Goal: Find specific page/section: Find specific page/section

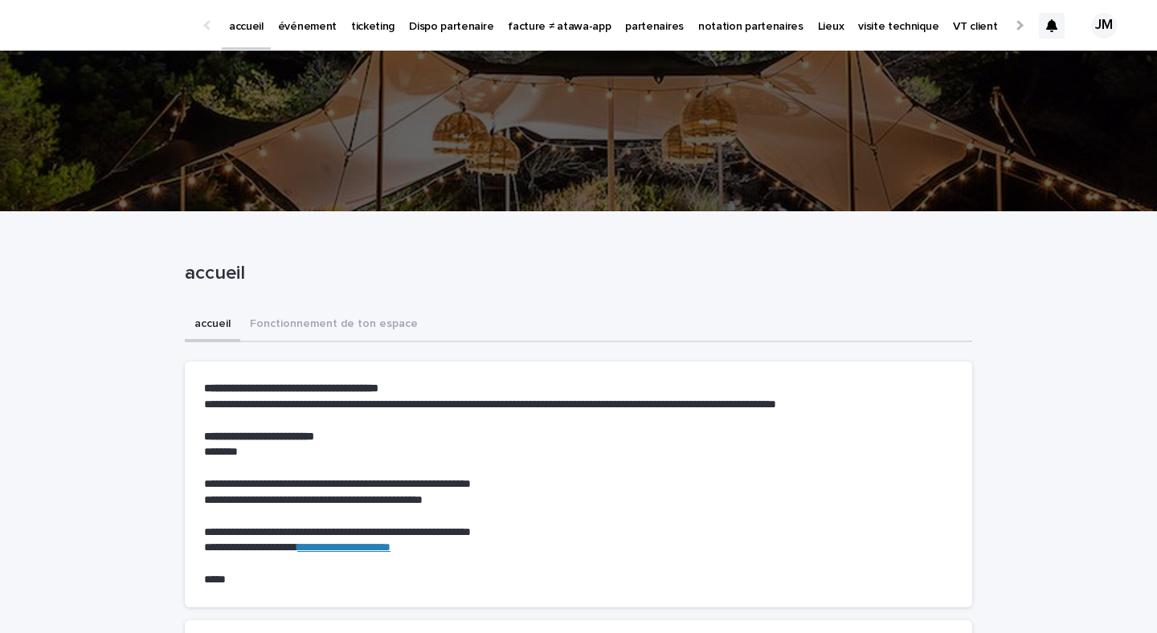
click at [306, 36] on link "événement" at bounding box center [307, 25] width 73 height 50
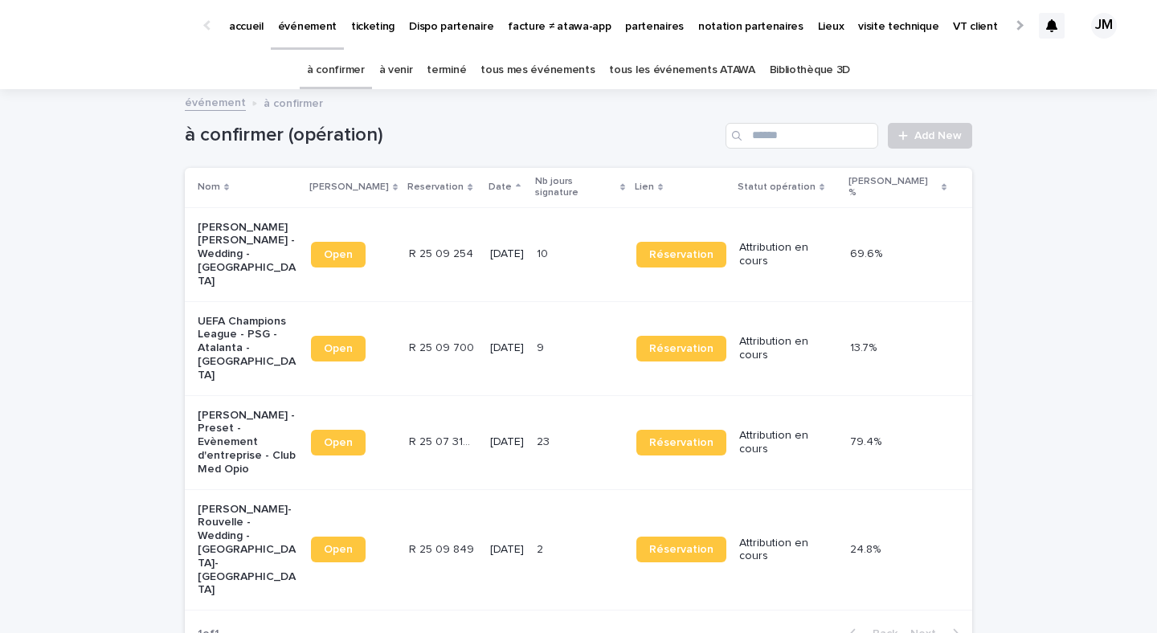
click at [730, 55] on link "tous les événements ATAWA" at bounding box center [681, 70] width 145 height 38
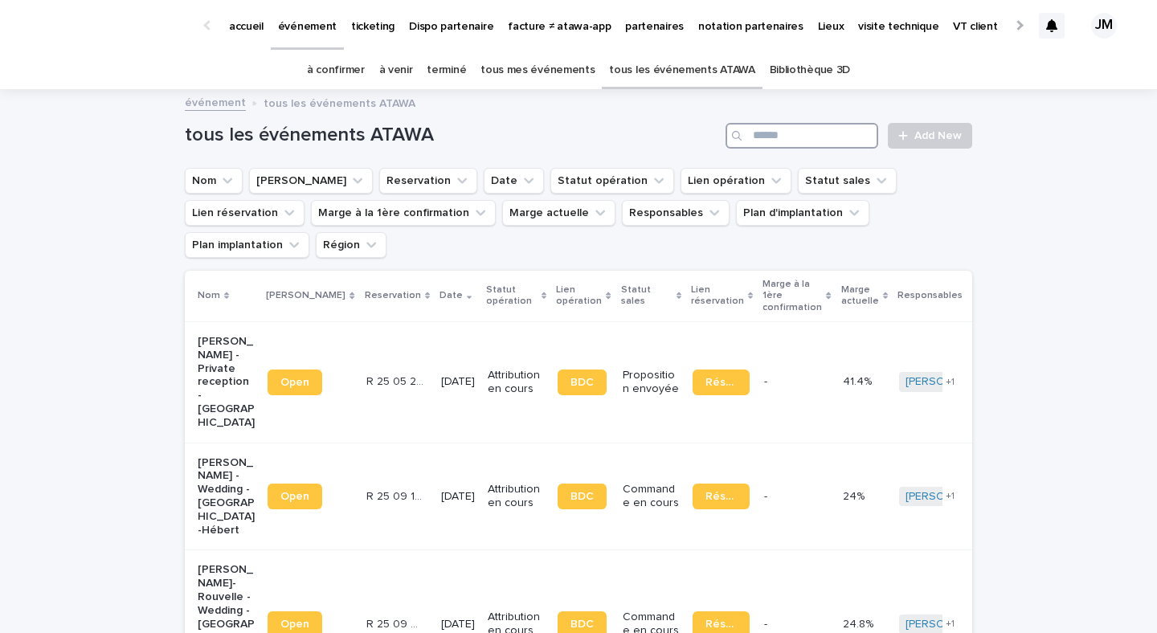
click at [796, 144] on input "Search" at bounding box center [802, 136] width 153 height 26
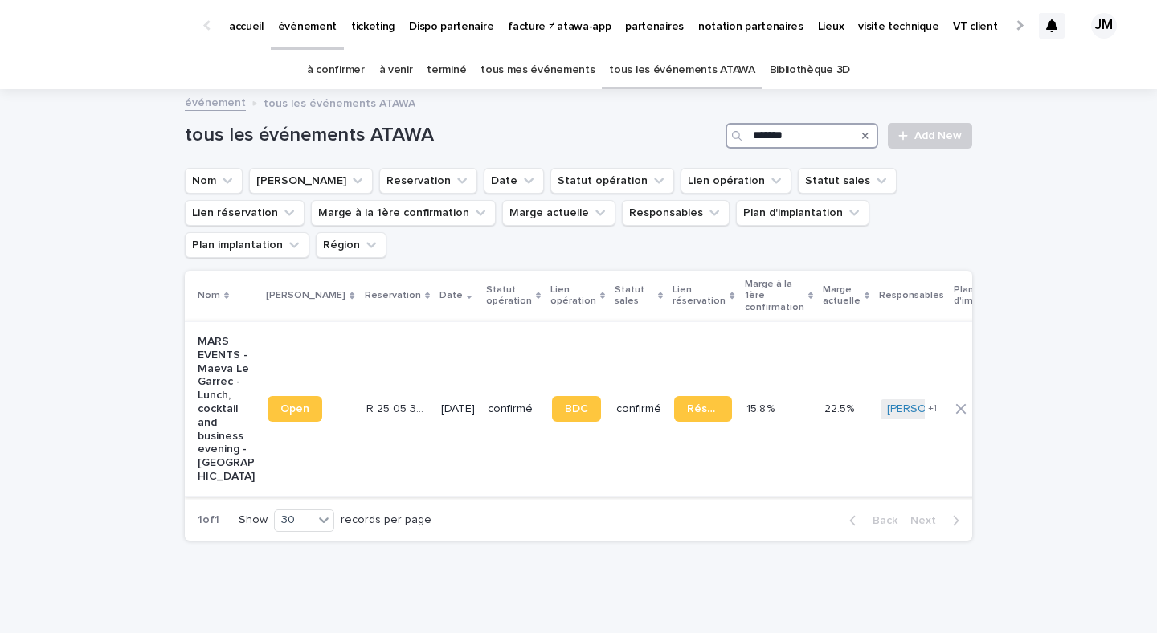
type input "*******"
click at [441, 403] on p "[DATE]" at bounding box center [458, 410] width 34 height 14
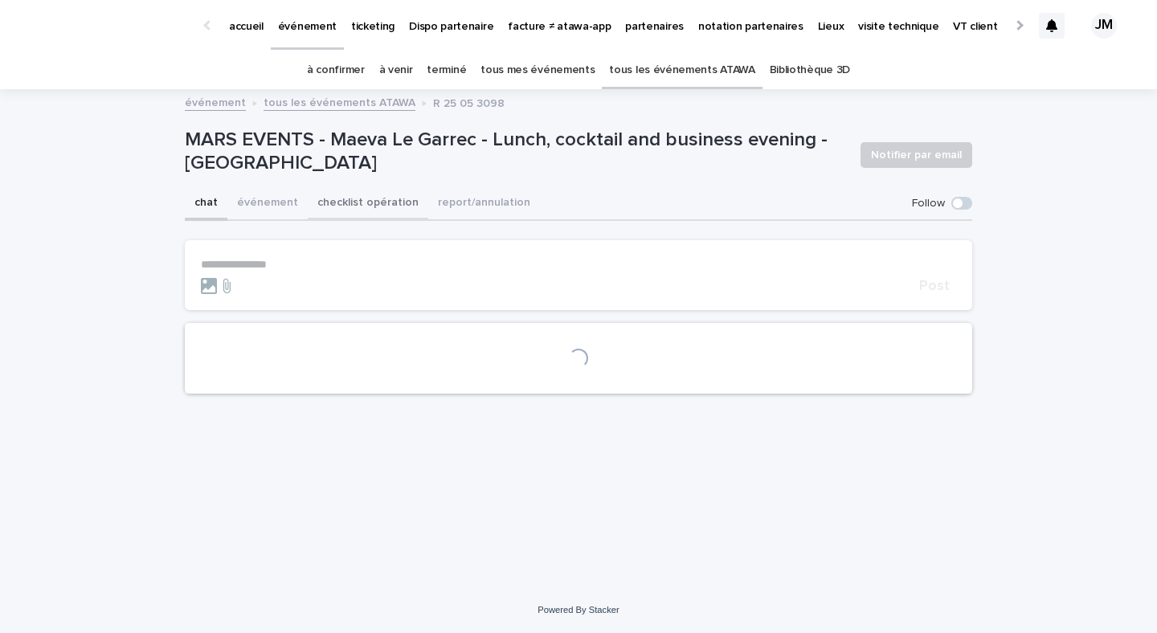
click at [393, 211] on button "checklist opération" at bounding box center [368, 204] width 121 height 34
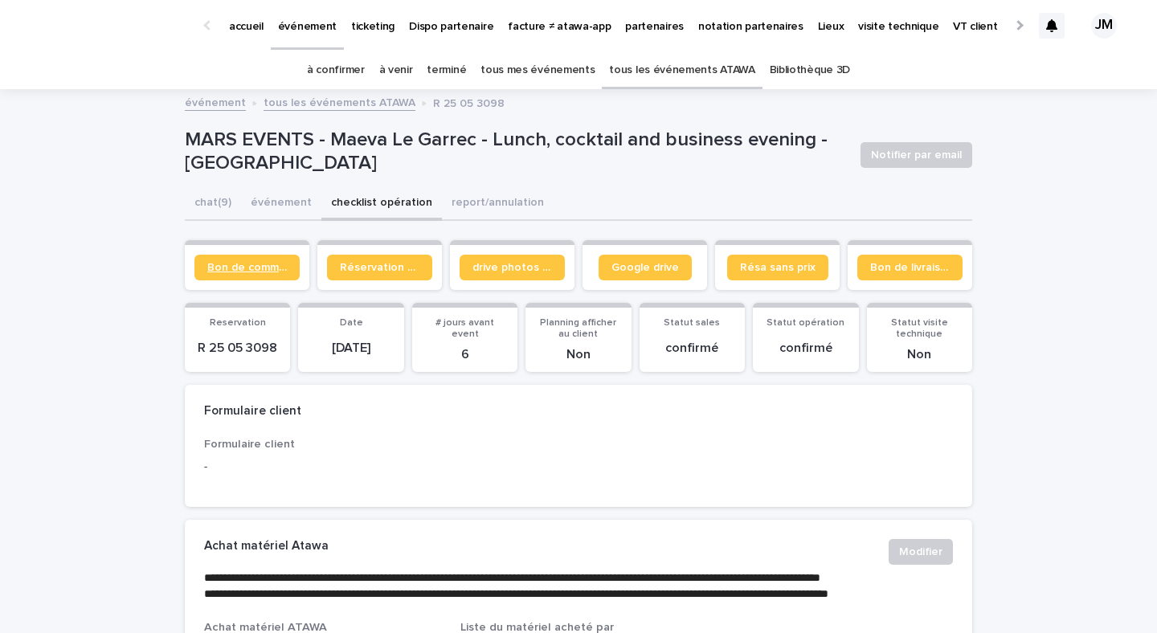
click at [243, 273] on link "Bon de commande" at bounding box center [246, 268] width 105 height 26
click at [664, 86] on link "tous les événements ATAWA" at bounding box center [681, 70] width 145 height 38
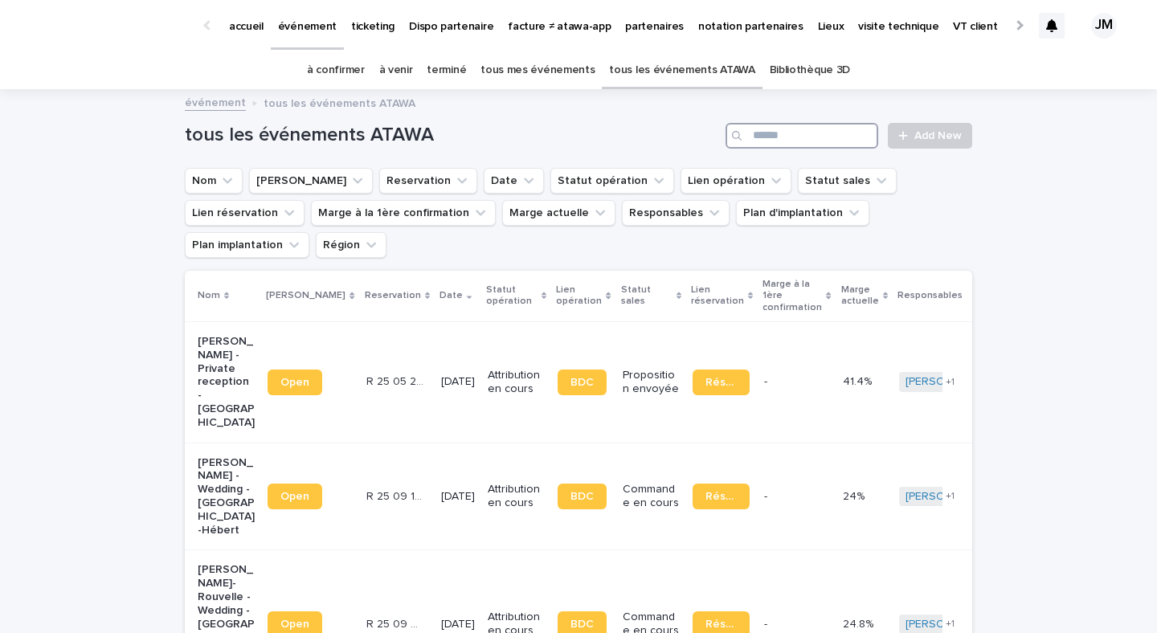
click at [777, 145] on input "Search" at bounding box center [802, 136] width 153 height 26
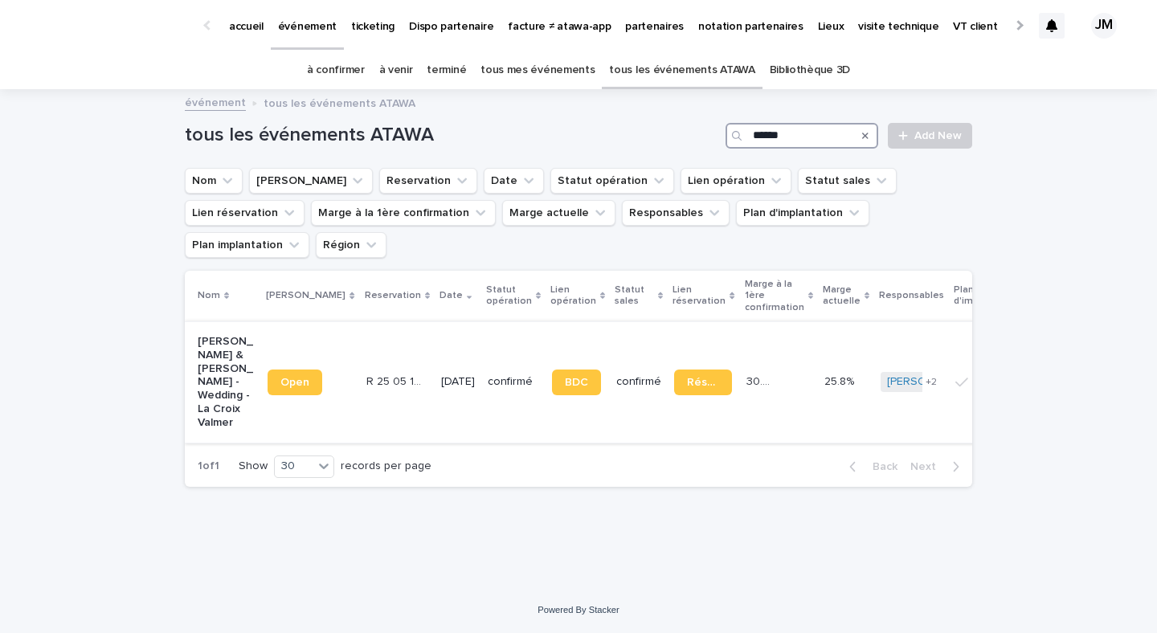
type input "******"
click at [437, 386] on td "[DATE]" at bounding box center [458, 381] width 47 height 121
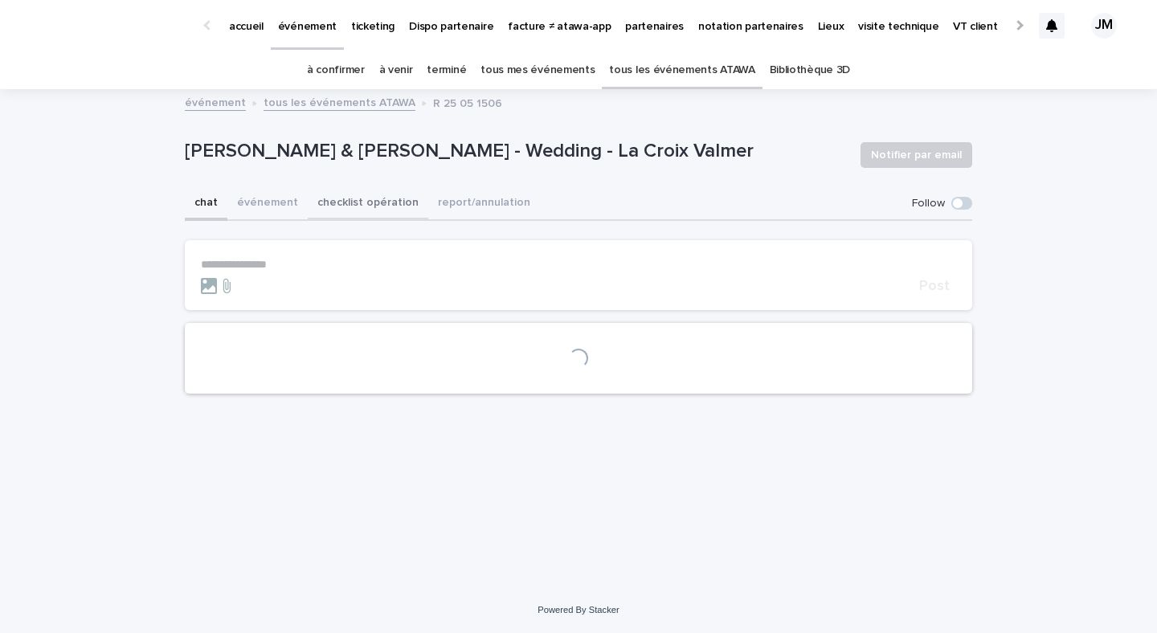
click at [333, 219] on button "checklist opération" at bounding box center [368, 204] width 121 height 34
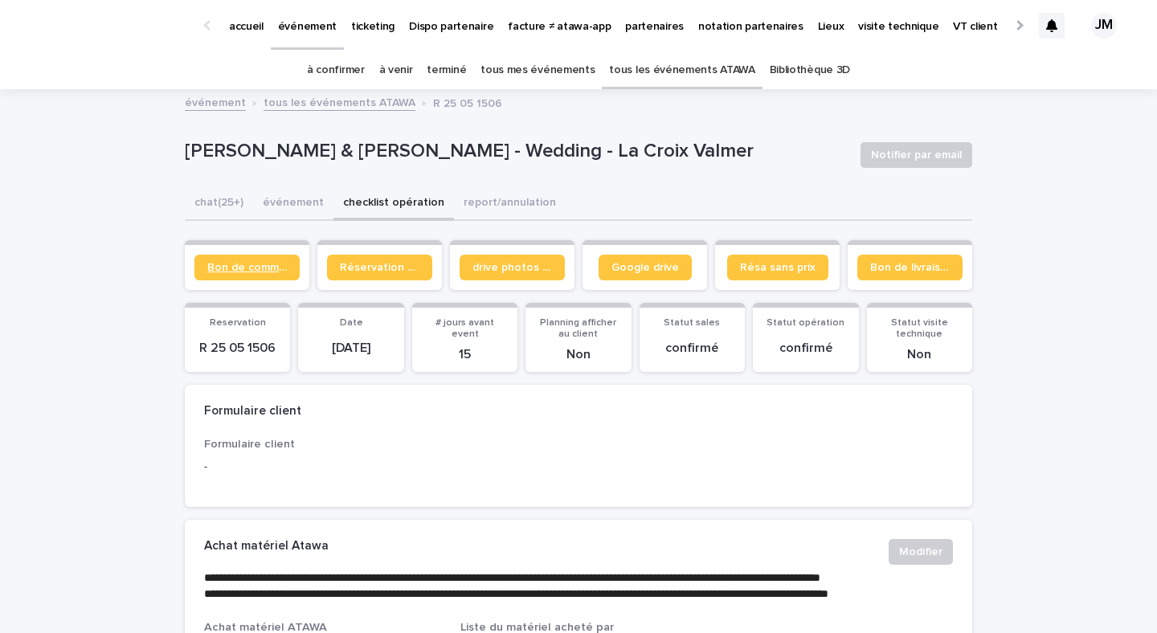
click at [254, 268] on span "Bon de commande" at bounding box center [247, 267] width 80 height 11
click at [416, 264] on span "Réservation client" at bounding box center [380, 267] width 80 height 11
click at [358, 79] on link "à confirmer" at bounding box center [336, 70] width 58 height 38
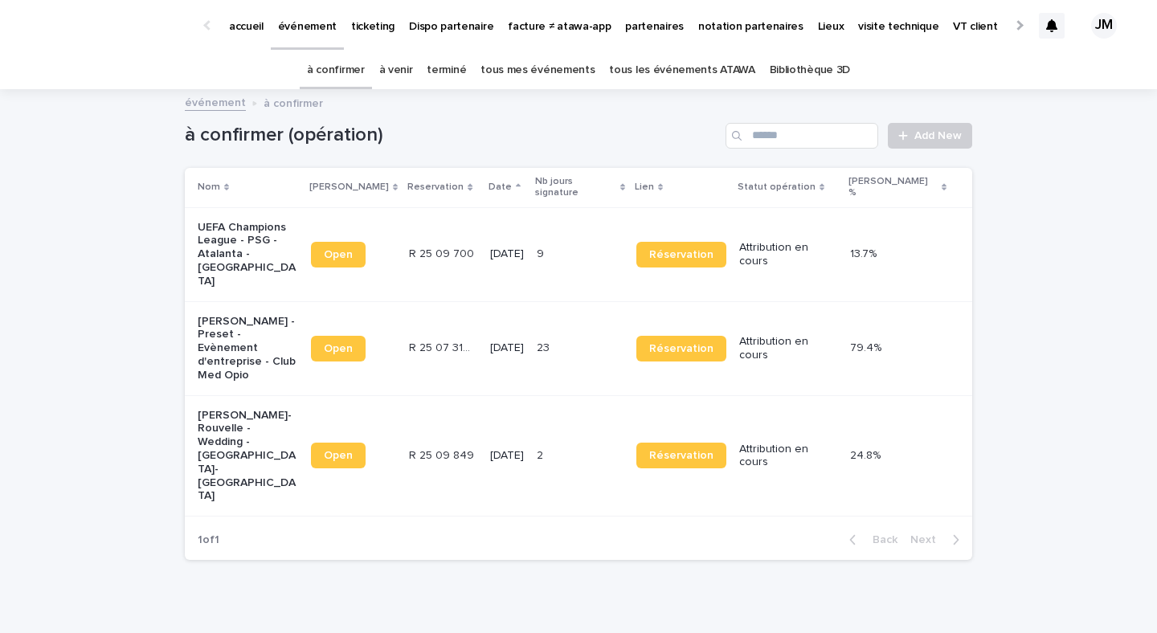
click at [530, 237] on td "[DATE]" at bounding box center [507, 254] width 47 height 94
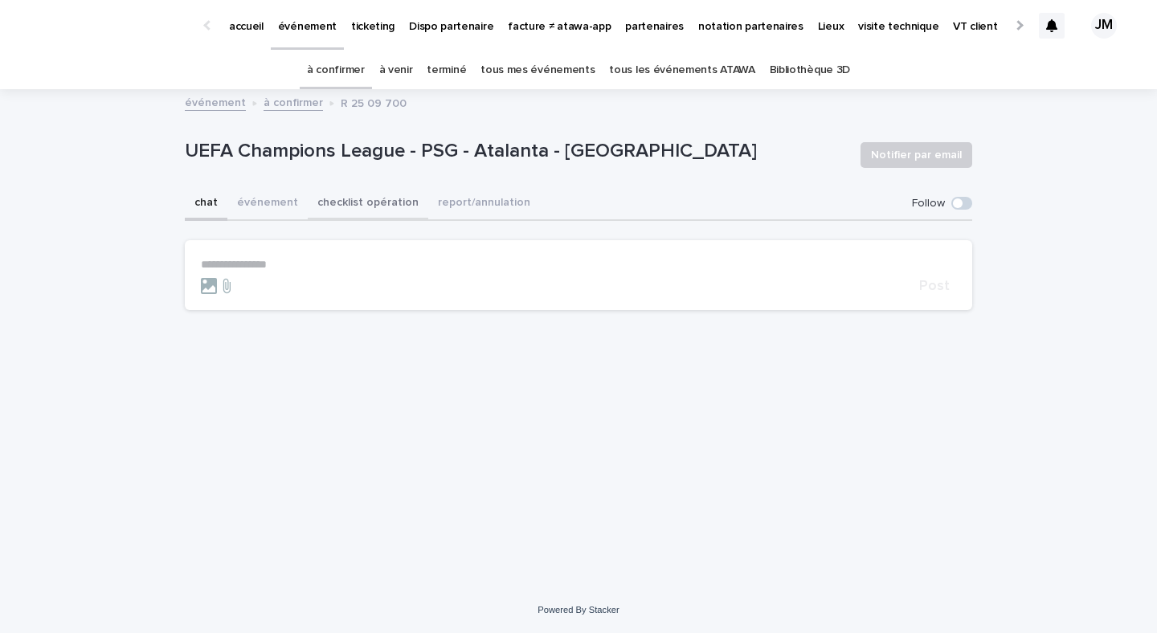
click at [367, 190] on button "checklist opération" at bounding box center [368, 204] width 121 height 34
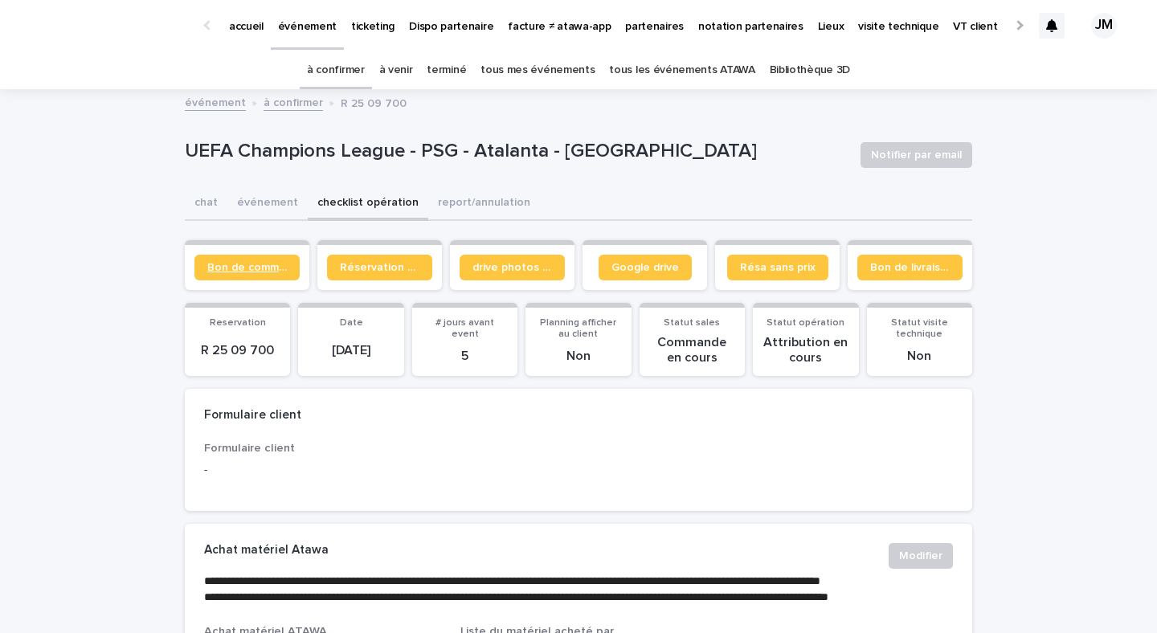
click at [266, 274] on link "Bon de commande" at bounding box center [246, 268] width 105 height 26
click at [270, 263] on span "Bon de commande" at bounding box center [247, 267] width 80 height 11
click at [676, 76] on link "tous les événements ATAWA" at bounding box center [681, 70] width 145 height 38
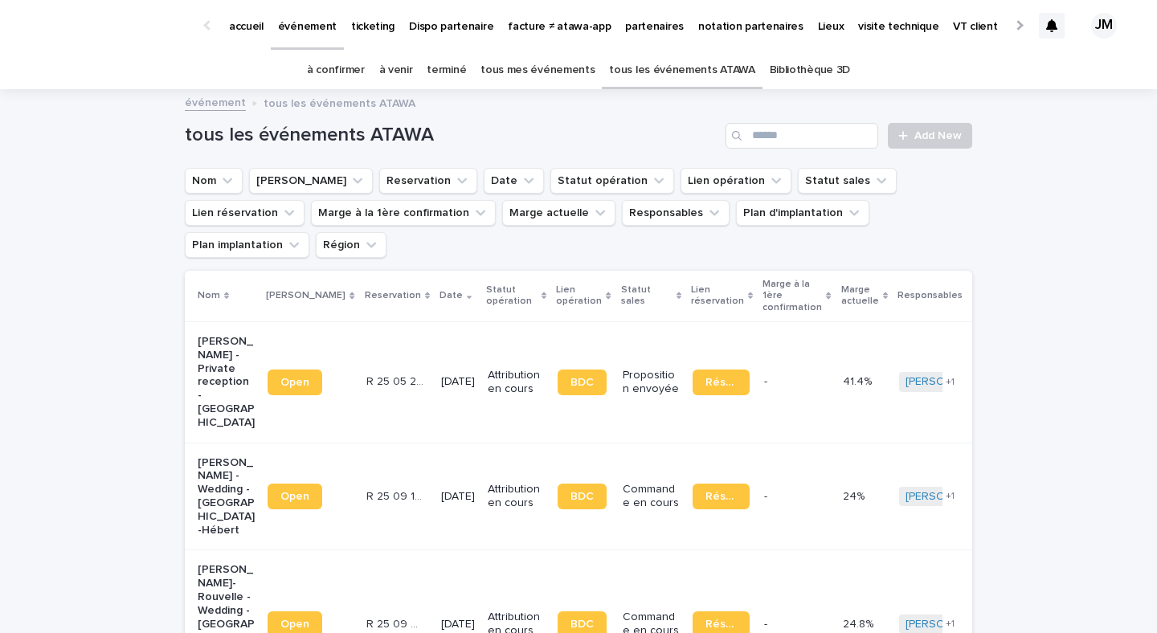
click at [833, 149] on div "tous les événements ATAWA Add New" at bounding box center [578, 129] width 787 height 77
click at [828, 141] on input "Search" at bounding box center [802, 136] width 153 height 26
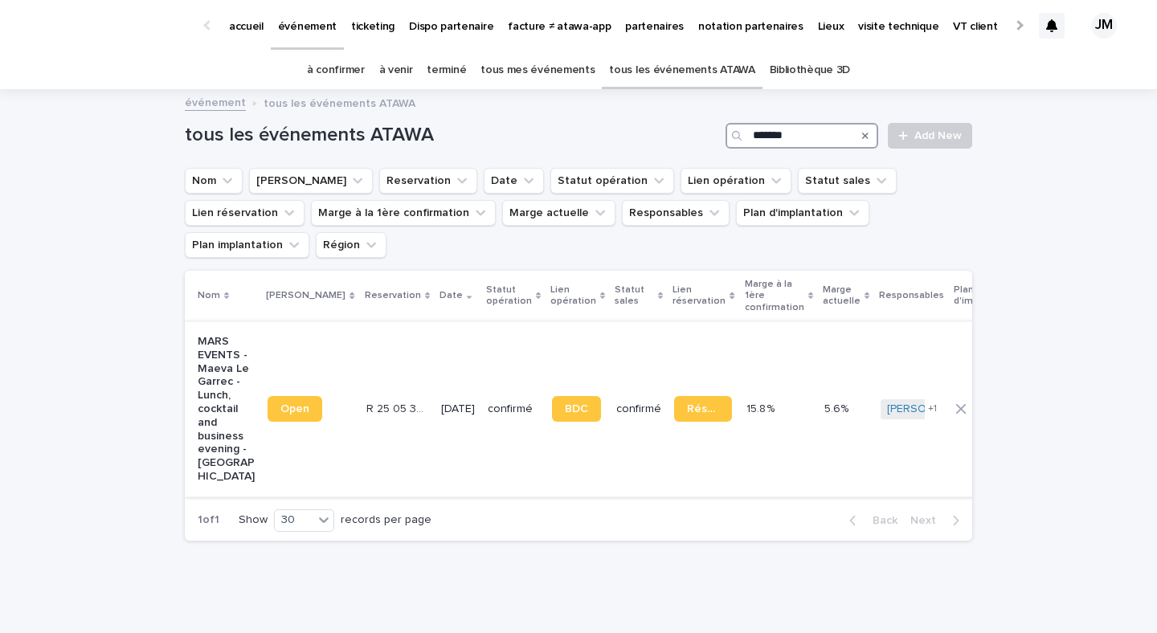
type input "*******"
click at [435, 408] on td "[DATE]" at bounding box center [458, 408] width 47 height 175
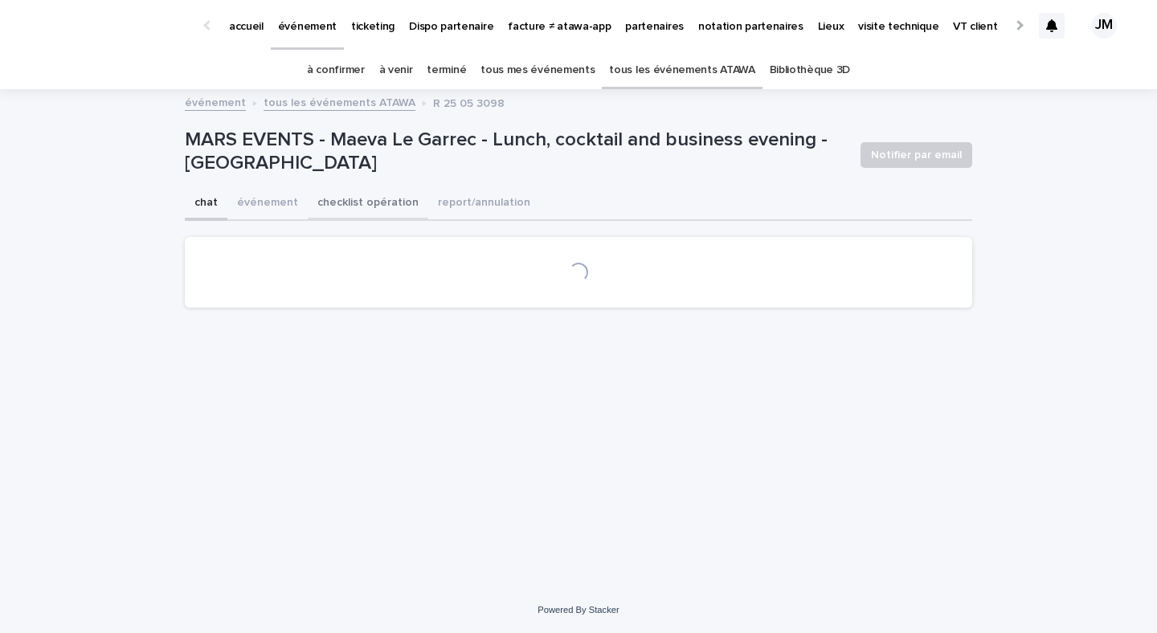
click at [365, 209] on button "checklist opération" at bounding box center [368, 204] width 121 height 34
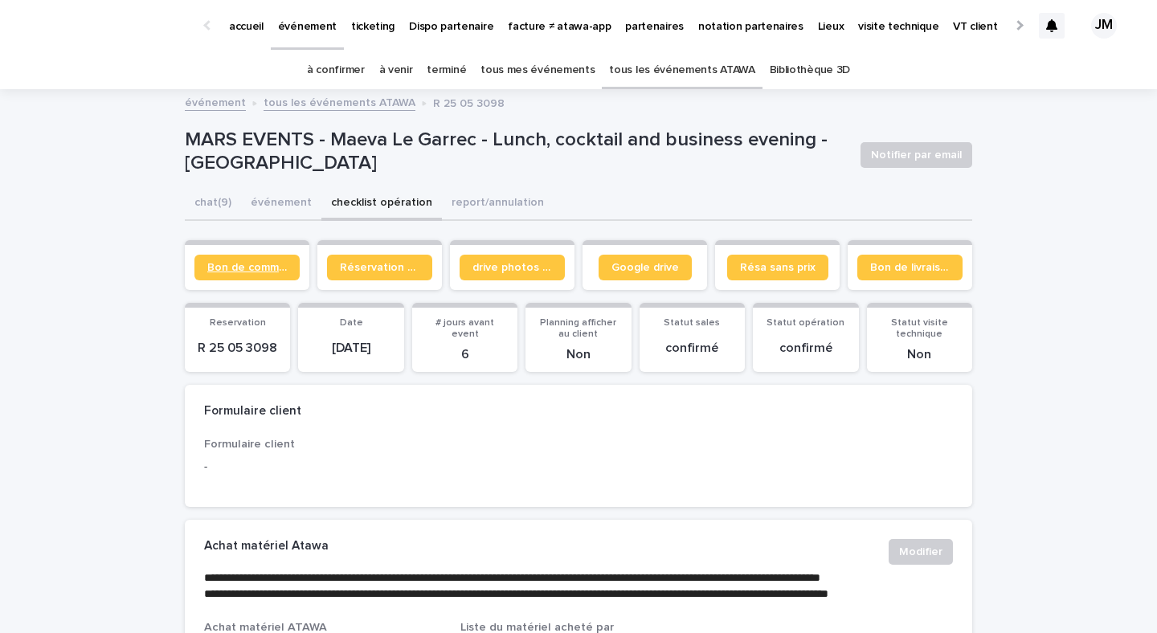
click at [234, 266] on span "Bon de commande" at bounding box center [247, 267] width 80 height 11
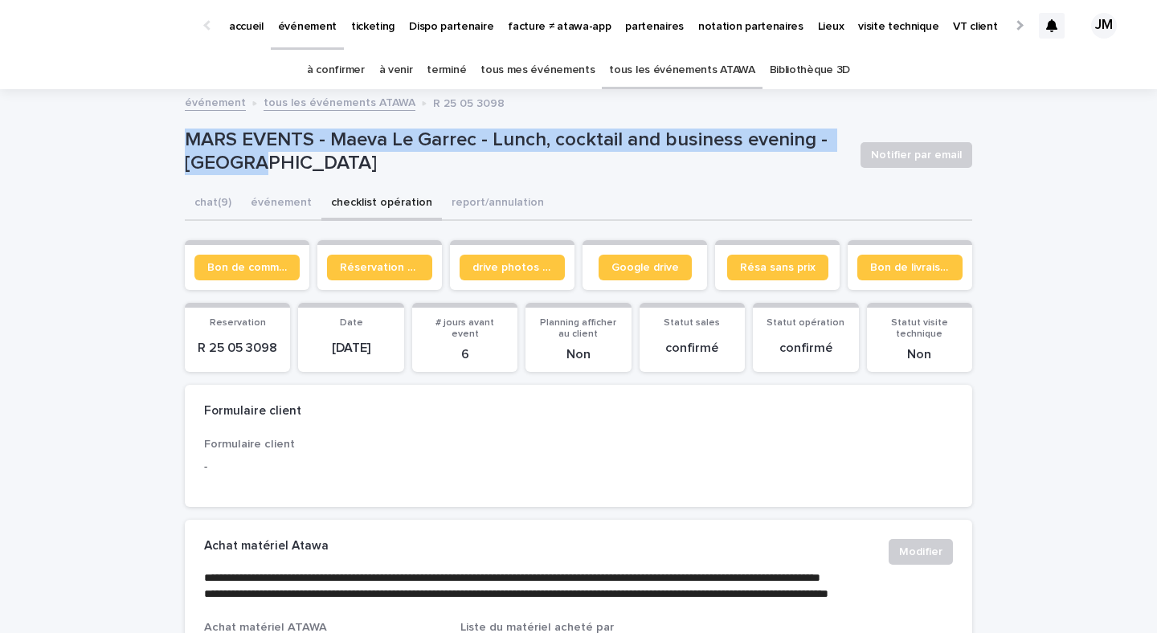
drag, startPoint x: 299, startPoint y: 171, endPoint x: 153, endPoint y: 120, distance: 154.2
copy p "MARS EVENTS - Maeva Le Garrec - Lunch, cocktail and business evening - [GEOGRAP…"
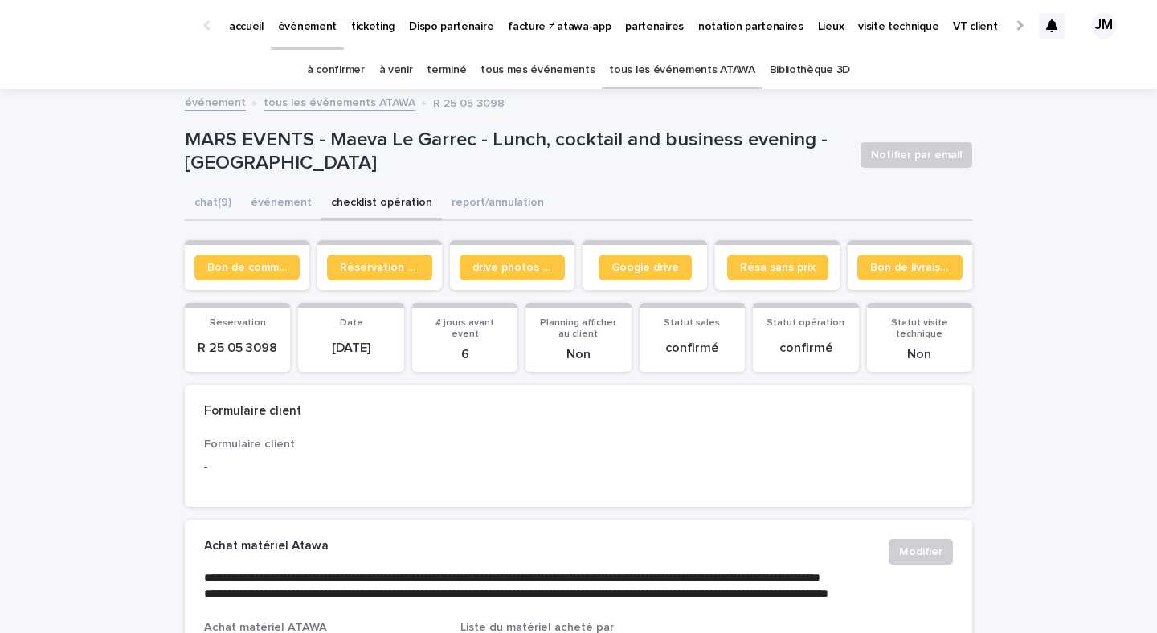
click at [240, 351] on p "R 25 05 3098" at bounding box center [237, 348] width 86 height 15
copy p "R 25 05 3098"
click at [623, 70] on link "tous les événements ATAWA" at bounding box center [681, 70] width 145 height 38
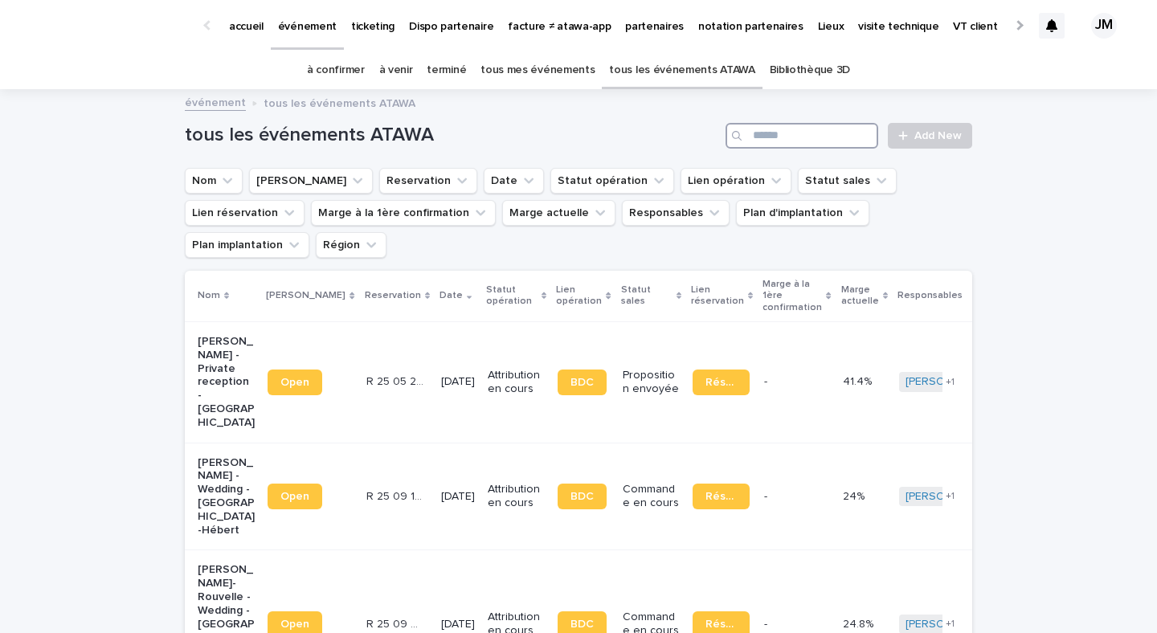
click at [793, 139] on input "Search" at bounding box center [802, 136] width 153 height 26
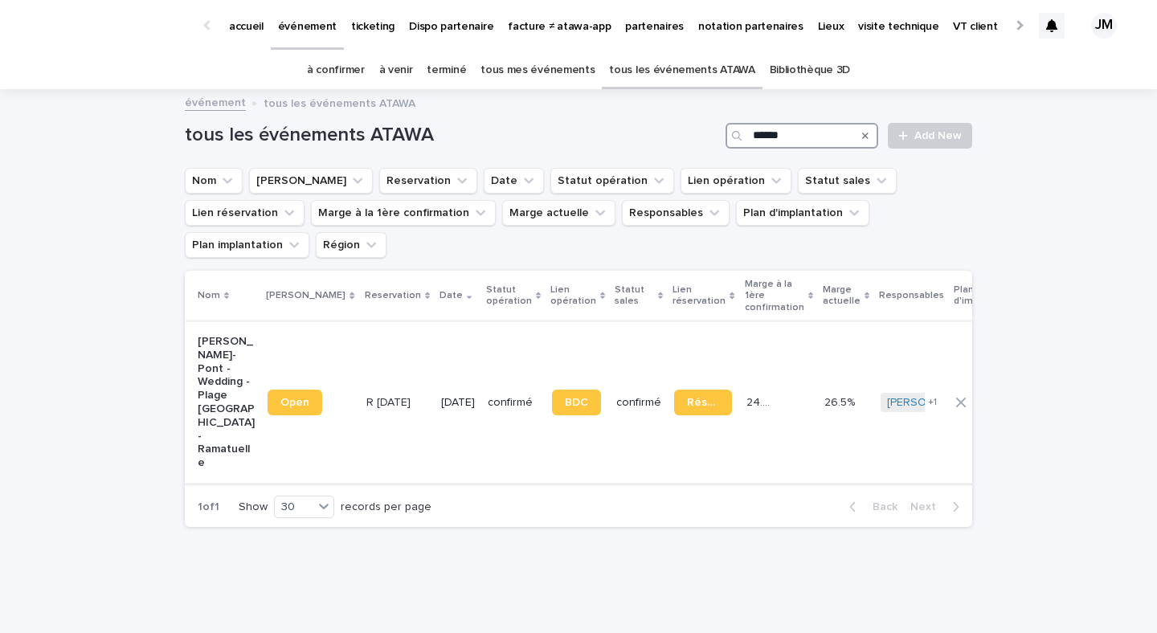
type input "******"
click at [448, 396] on p "[DATE]" at bounding box center [458, 403] width 34 height 14
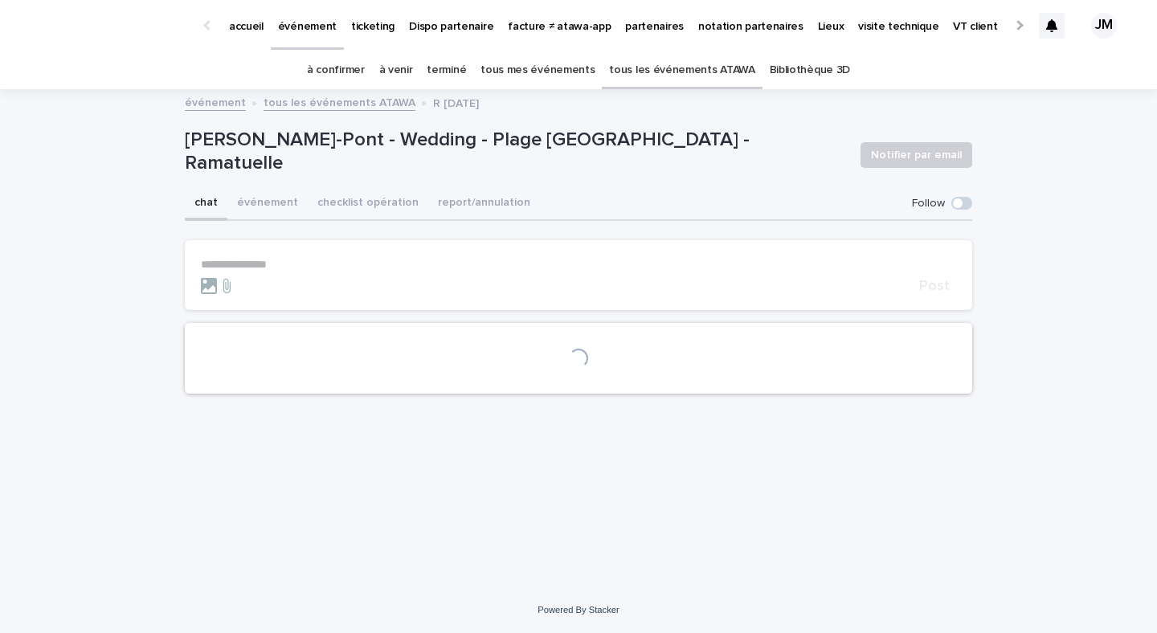
click at [337, 149] on p "[PERSON_NAME]-Pont - Wedding - Plage [GEOGRAPHIC_DATA] - Ramatuelle" at bounding box center [516, 152] width 663 height 47
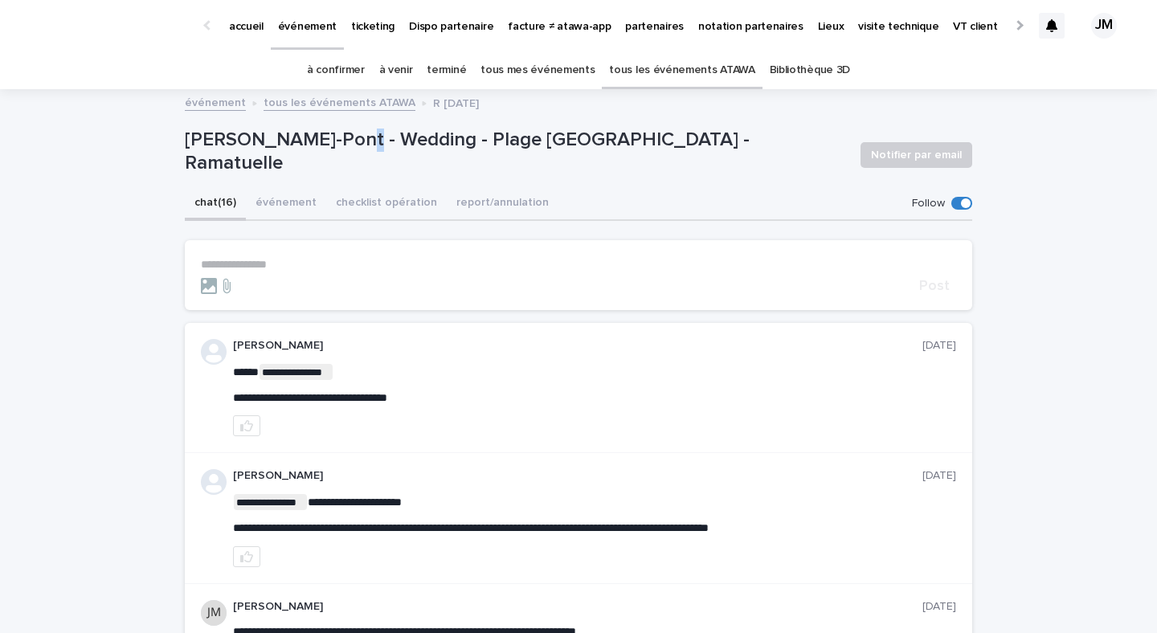
click at [337, 149] on p "[PERSON_NAME]-Pont - Wedding - Plage [GEOGRAPHIC_DATA] - Ramatuelle" at bounding box center [516, 152] width 663 height 47
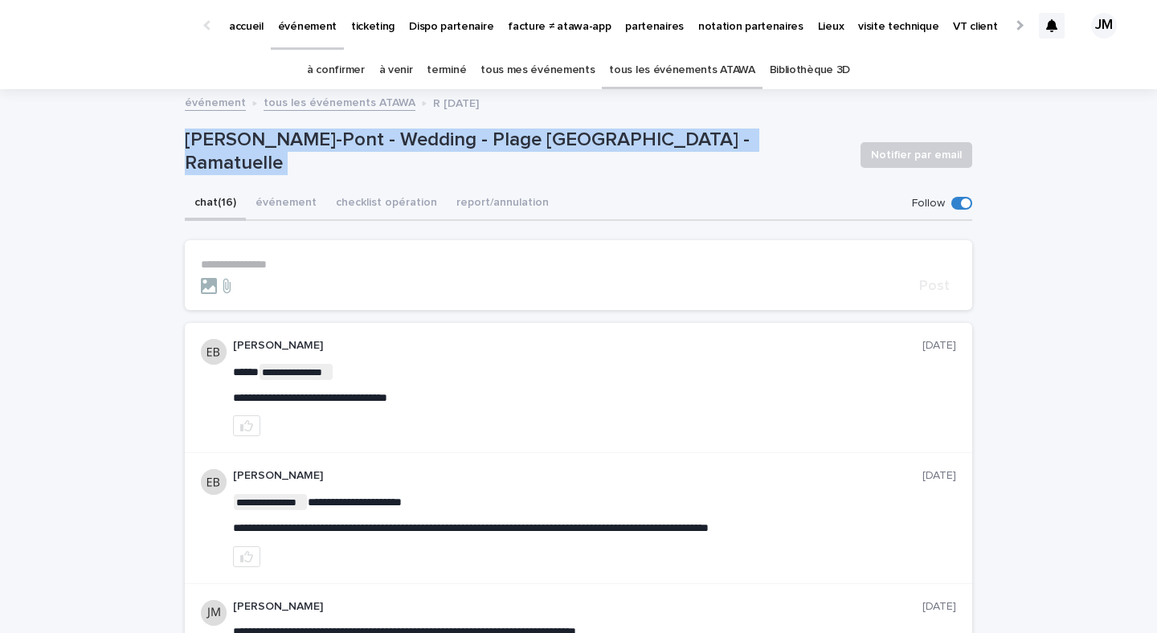
click at [337, 149] on p "[PERSON_NAME]-Pont - Wedding - Plage [GEOGRAPHIC_DATA] - Ramatuelle" at bounding box center [516, 152] width 663 height 47
copy div "[PERSON_NAME]-Pont - Wedding - Plage la Serena - Ramatuelle Notifier par email …"
drag, startPoint x: 417, startPoint y: 99, endPoint x: 495, endPoint y: 114, distance: 79.4
click at [495, 114] on div "événement tous les événements ATAWA R [DATE]" at bounding box center [578, 103] width 803 height 22
copy p "R [DATE]"
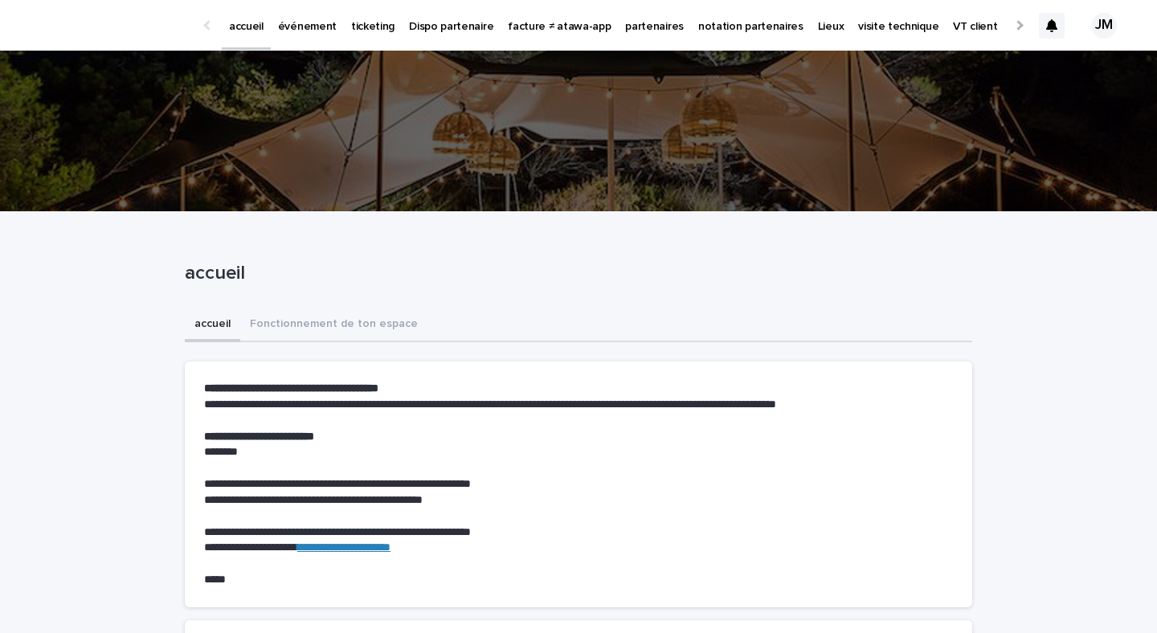
click at [313, 17] on p "événement" at bounding box center [307, 17] width 59 height 34
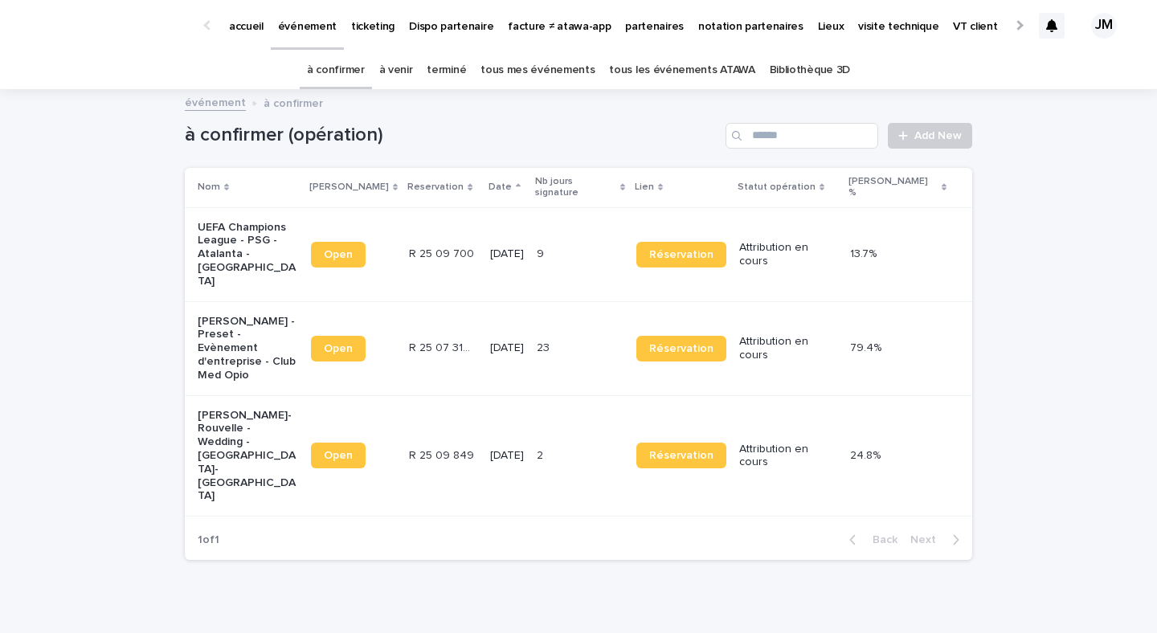
click at [651, 70] on link "tous les événements ATAWA" at bounding box center [681, 70] width 145 height 38
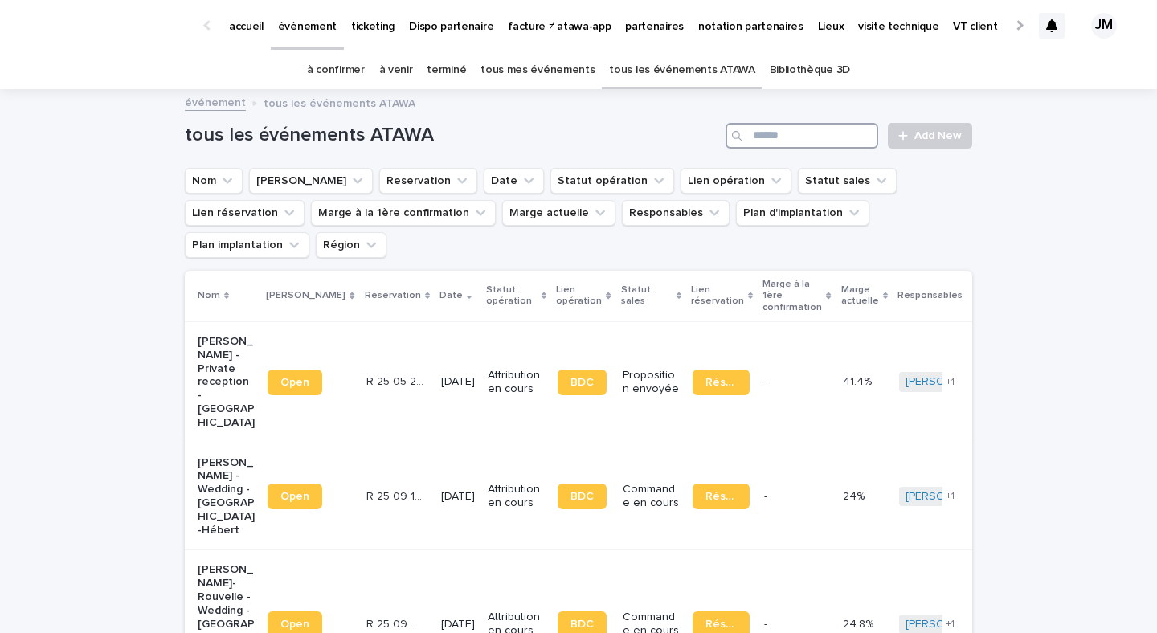
click at [819, 133] on input "Search" at bounding box center [802, 136] width 153 height 26
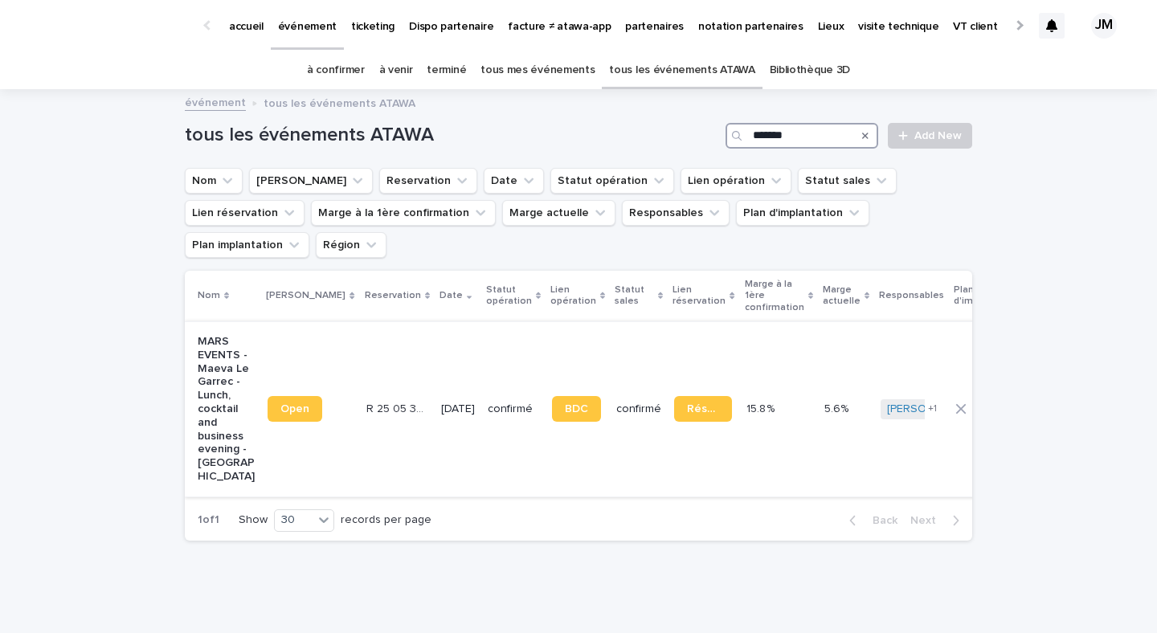
type input "*******"
click at [546, 337] on td "BDC" at bounding box center [578, 408] width 64 height 175
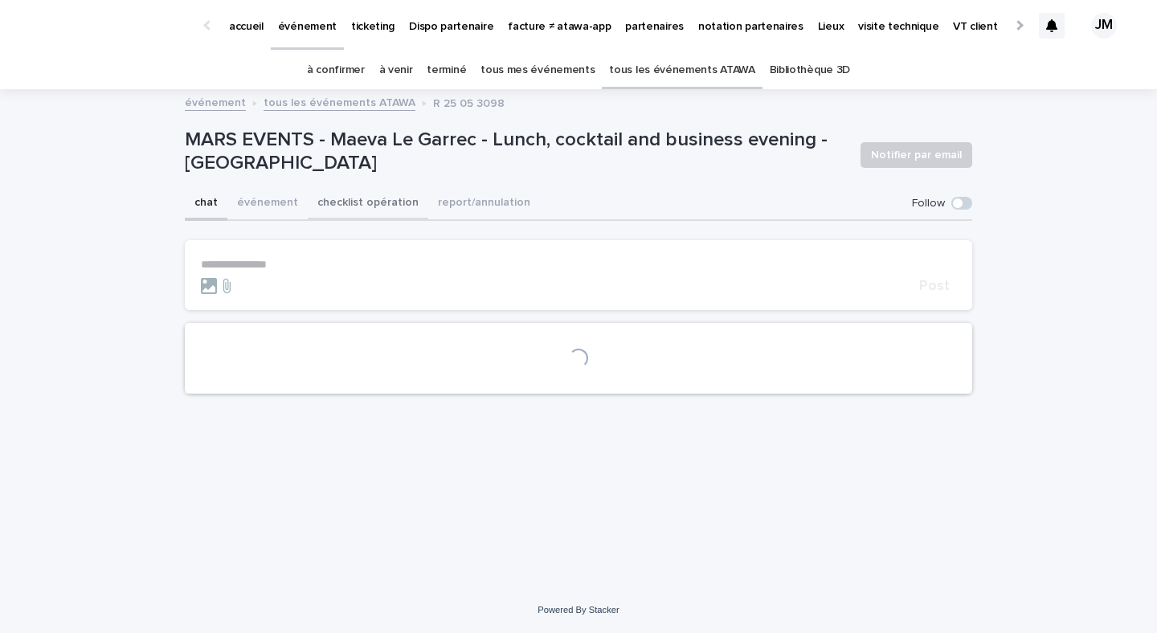
click at [329, 213] on button "checklist opération" at bounding box center [368, 204] width 121 height 34
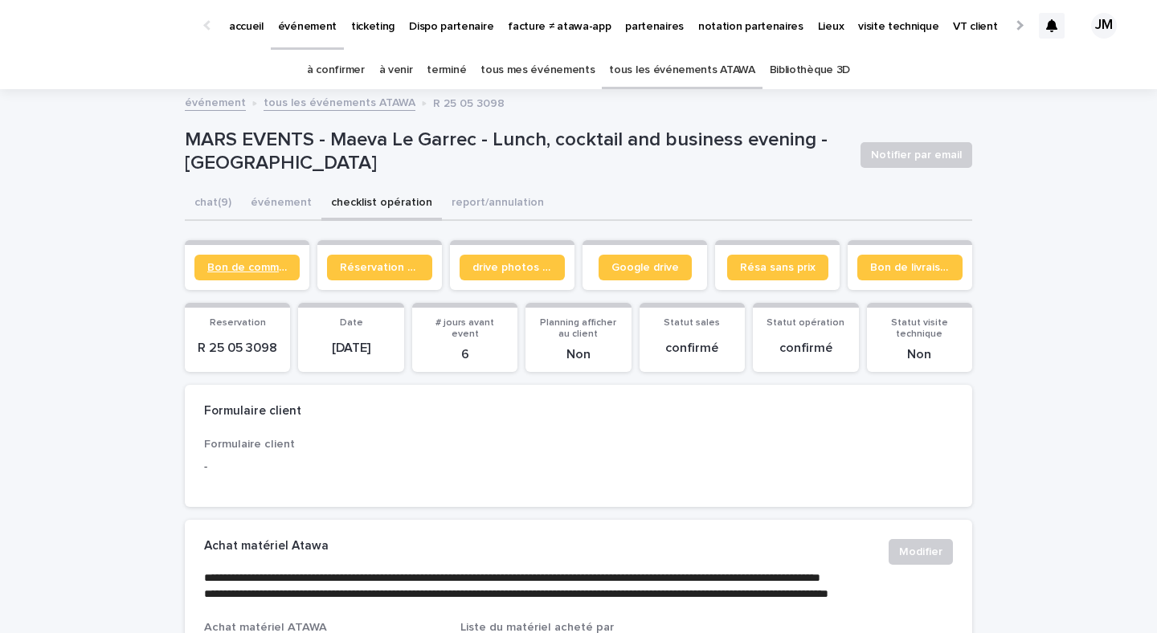
click at [269, 268] on span "Bon de commande" at bounding box center [247, 267] width 80 height 11
click at [264, 272] on span "Bon de commande" at bounding box center [247, 267] width 80 height 11
click at [248, 31] on p "accueil" at bounding box center [246, 17] width 35 height 34
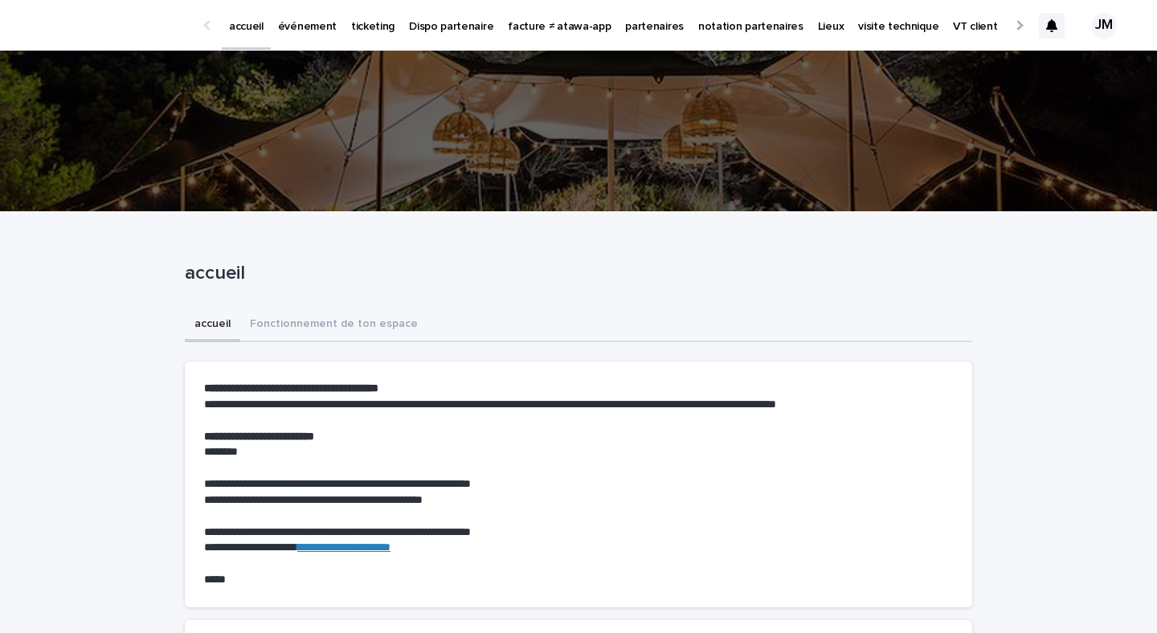
click at [278, 30] on p "événement" at bounding box center [307, 17] width 59 height 34
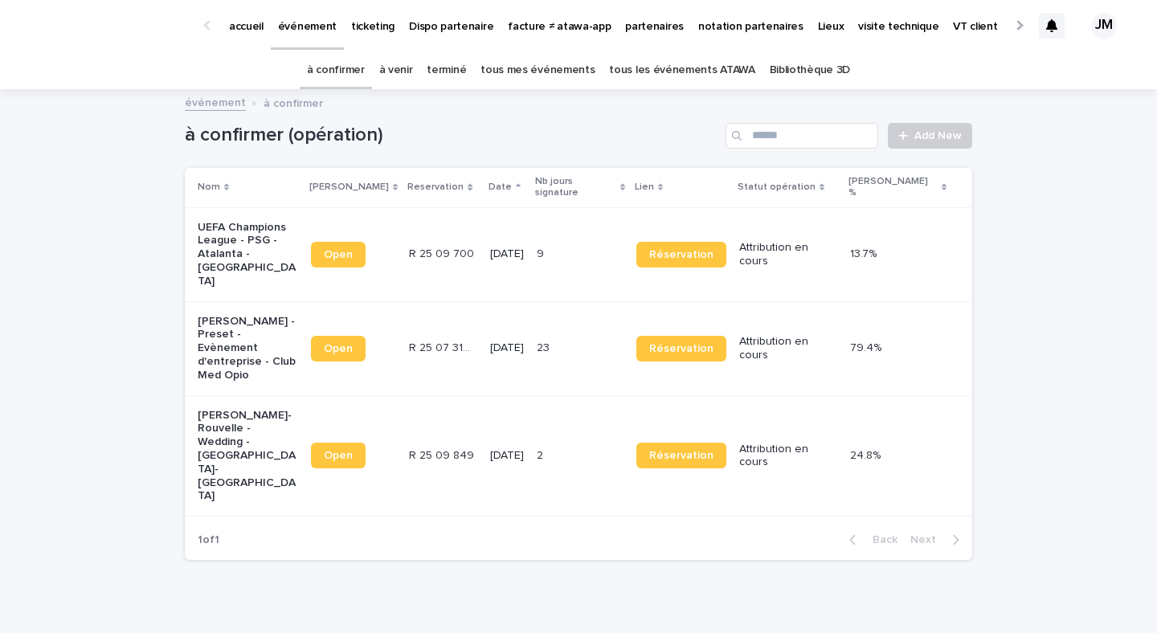
click at [237, 18] on p "accueil" at bounding box center [246, 17] width 35 height 34
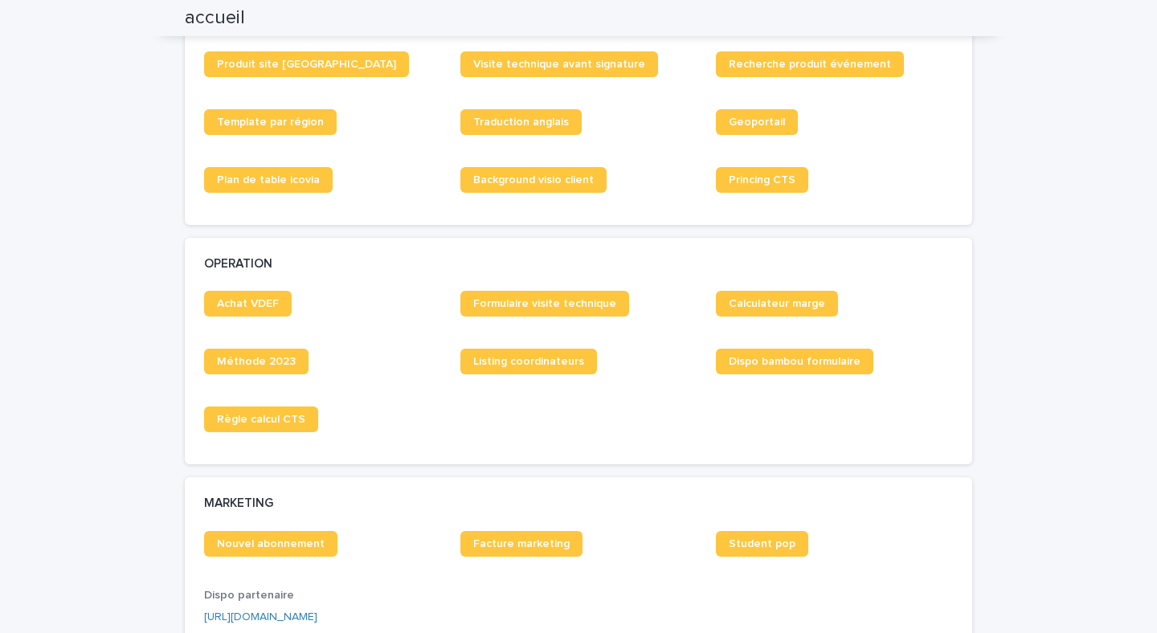
scroll to position [1278, 0]
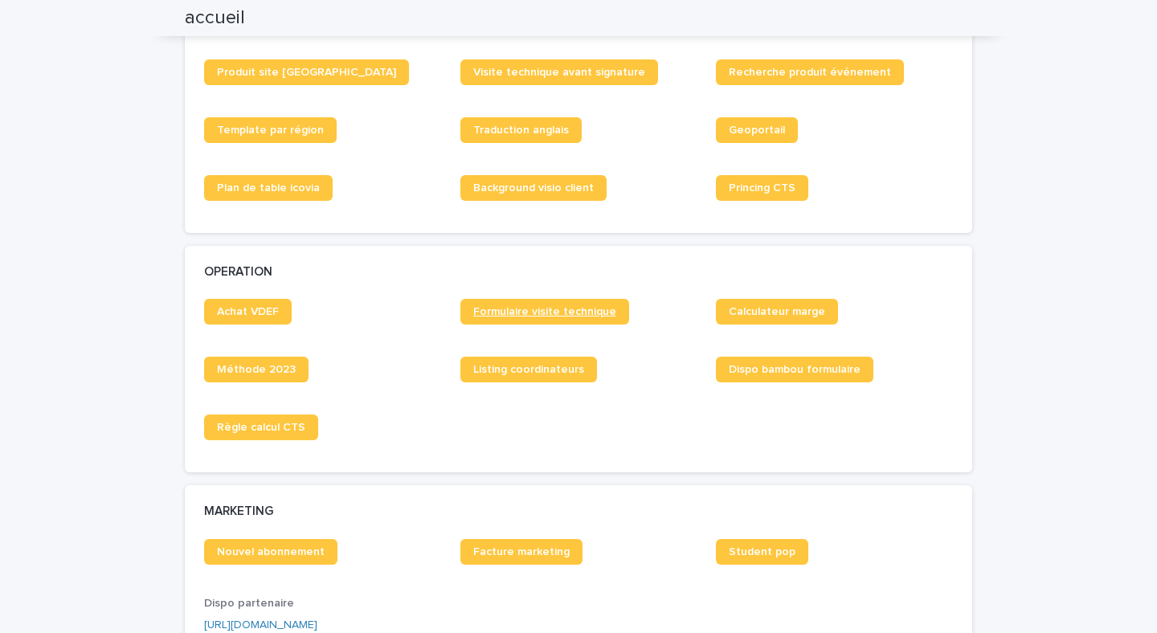
click at [488, 321] on link "Formulaire visite technique" at bounding box center [544, 312] width 169 height 26
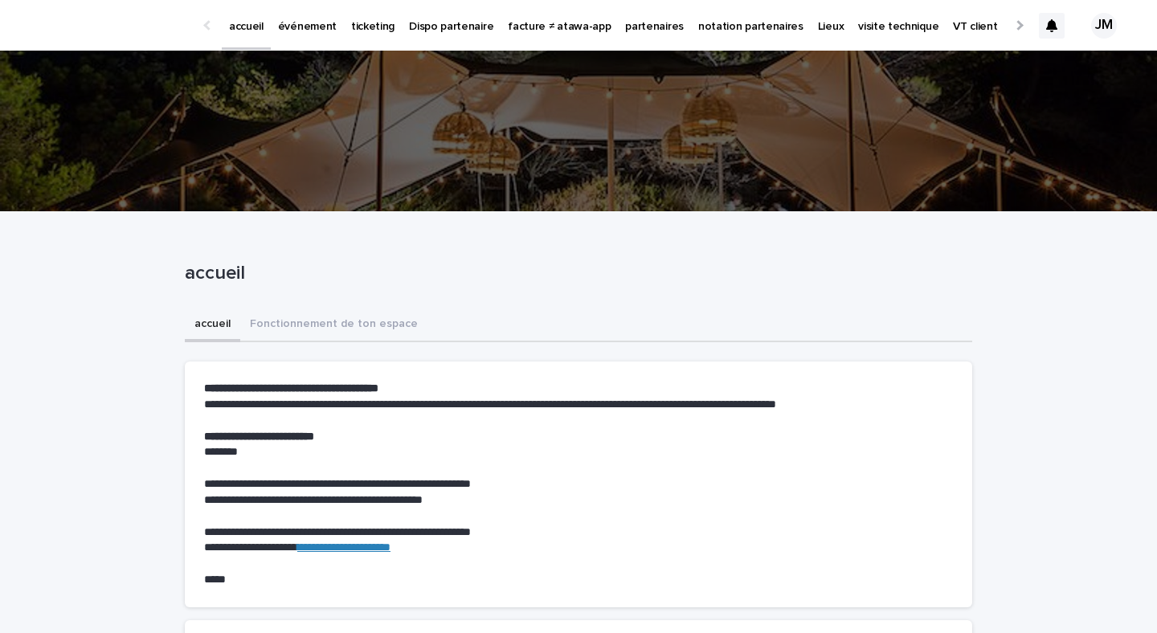
click at [288, 34] on link "événement" at bounding box center [307, 25] width 73 height 50
